Goal: Task Accomplishment & Management: Use online tool/utility

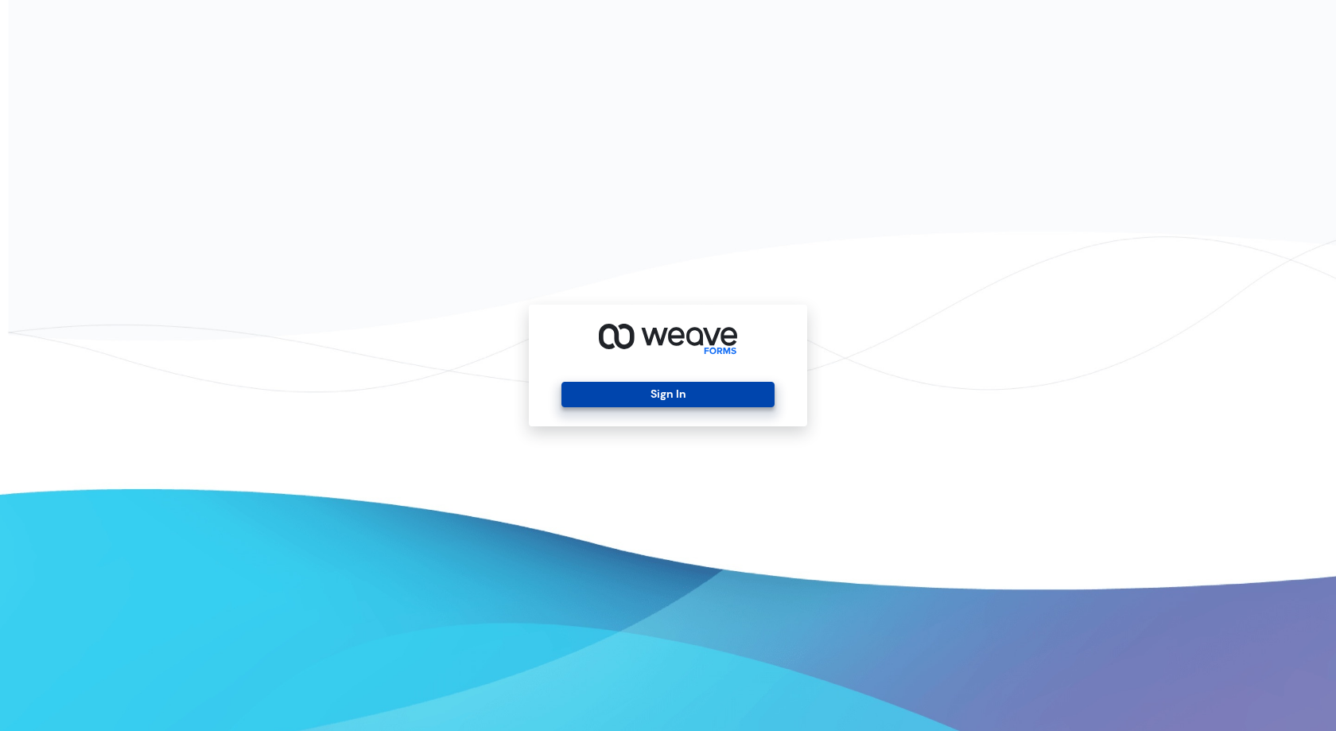
click at [662, 397] on button "Sign In" at bounding box center [668, 394] width 212 height 25
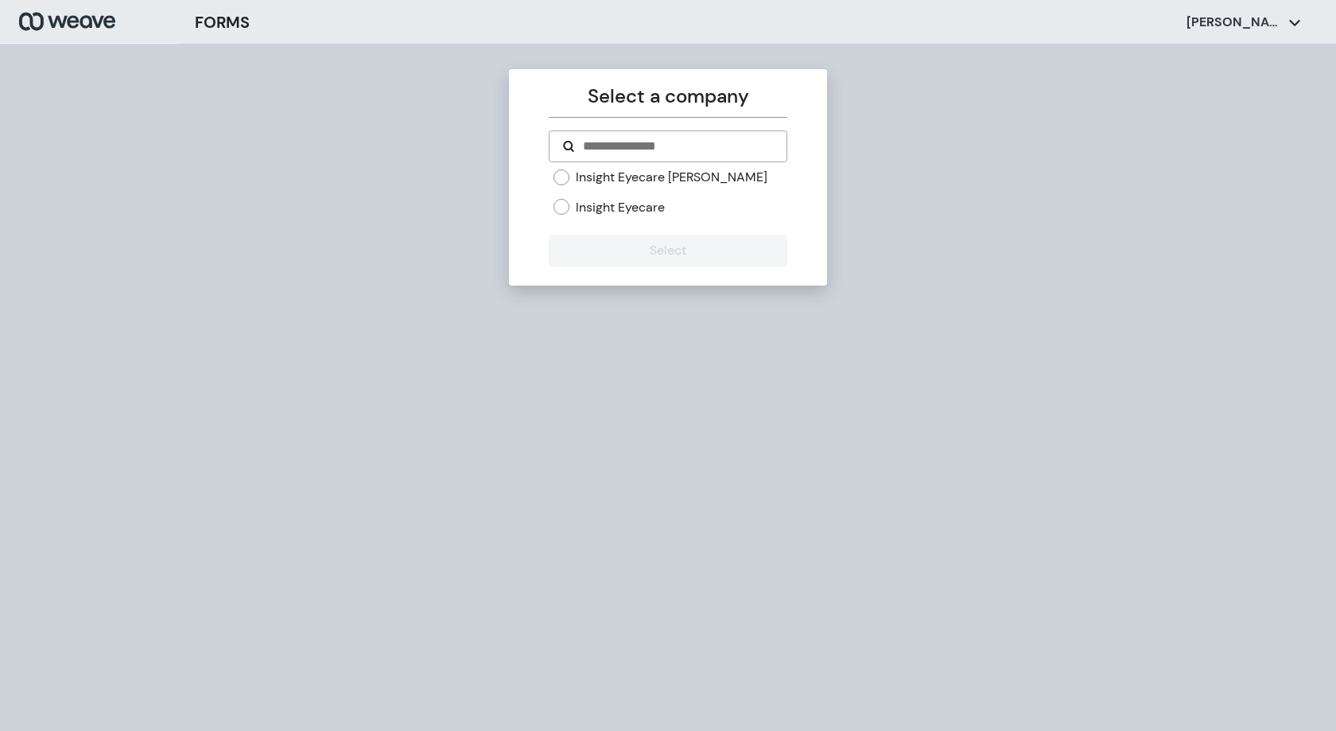
click at [698, 172] on label "Insight Eyecare [PERSON_NAME]" at bounding box center [672, 177] width 192 height 17
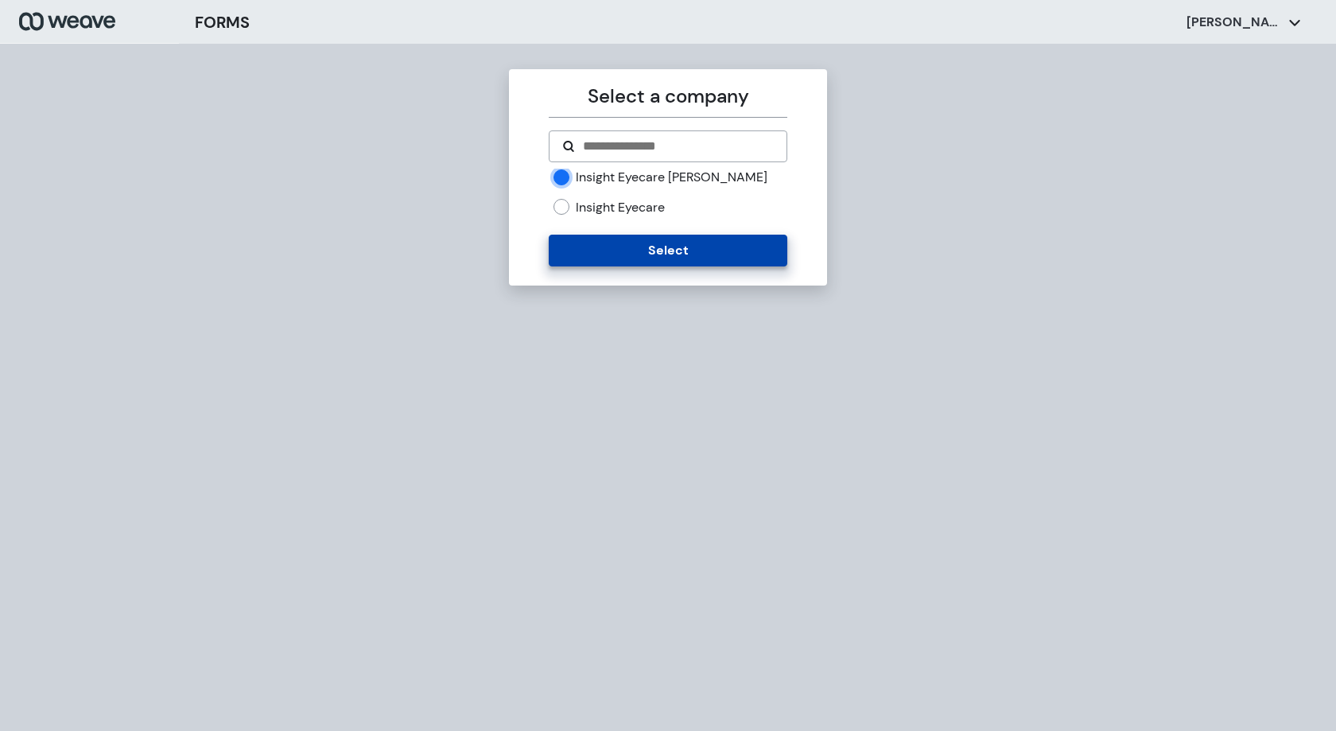
click at [678, 255] on button "Select" at bounding box center [668, 251] width 238 height 32
